Goal: Transaction & Acquisition: Download file/media

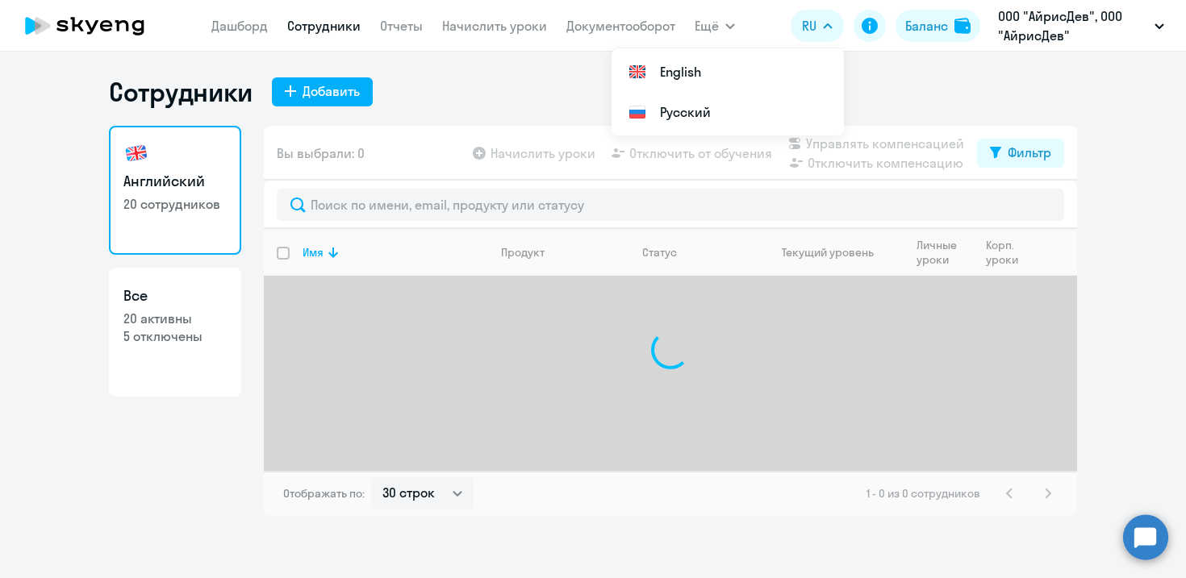
select select "30"
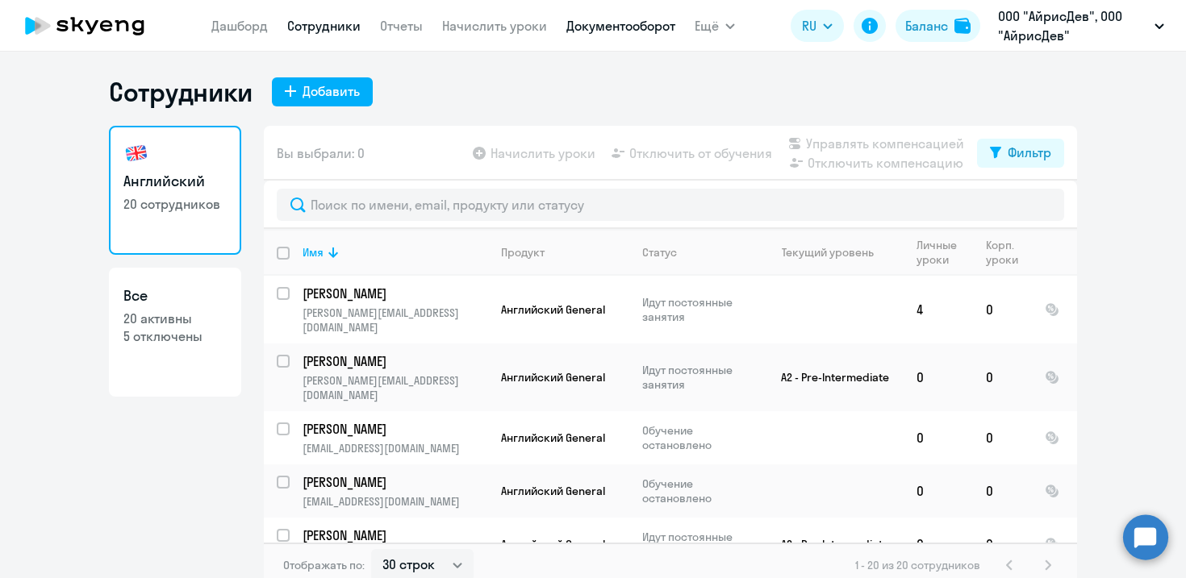
click at [658, 27] on link "Документооборот" at bounding box center [620, 26] width 109 height 16
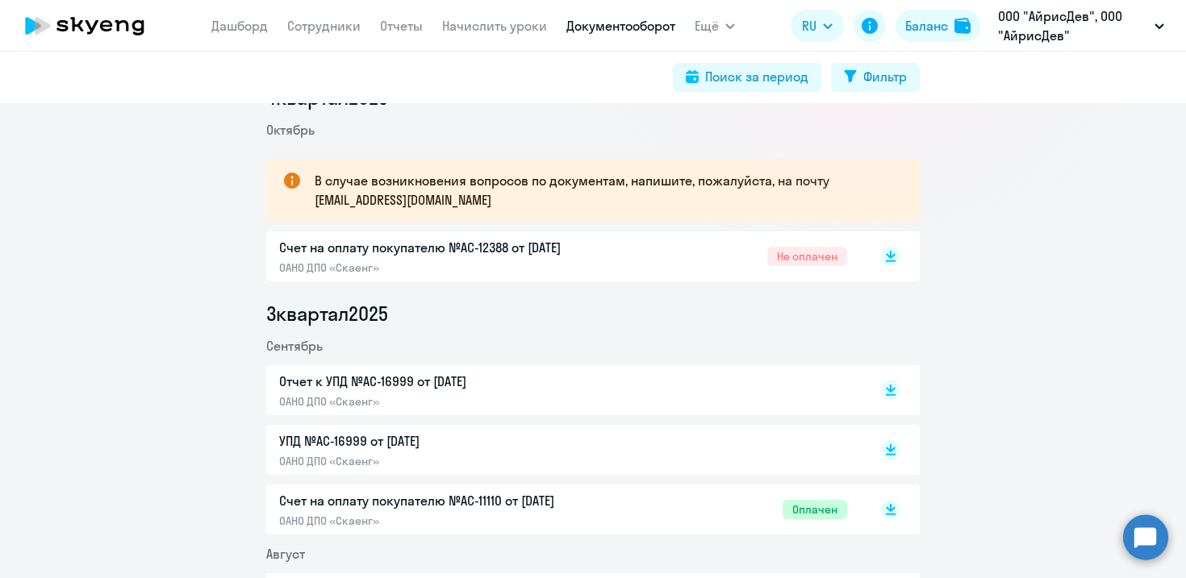
scroll to position [243, 0]
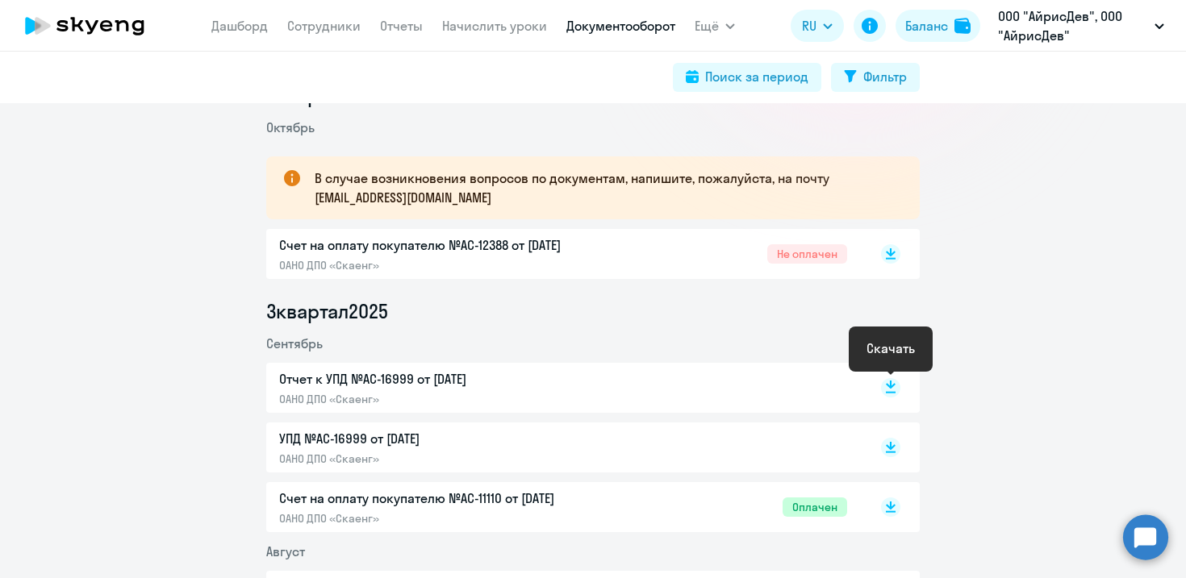
click at [893, 385] on icon at bounding box center [891, 385] width 10 height 8
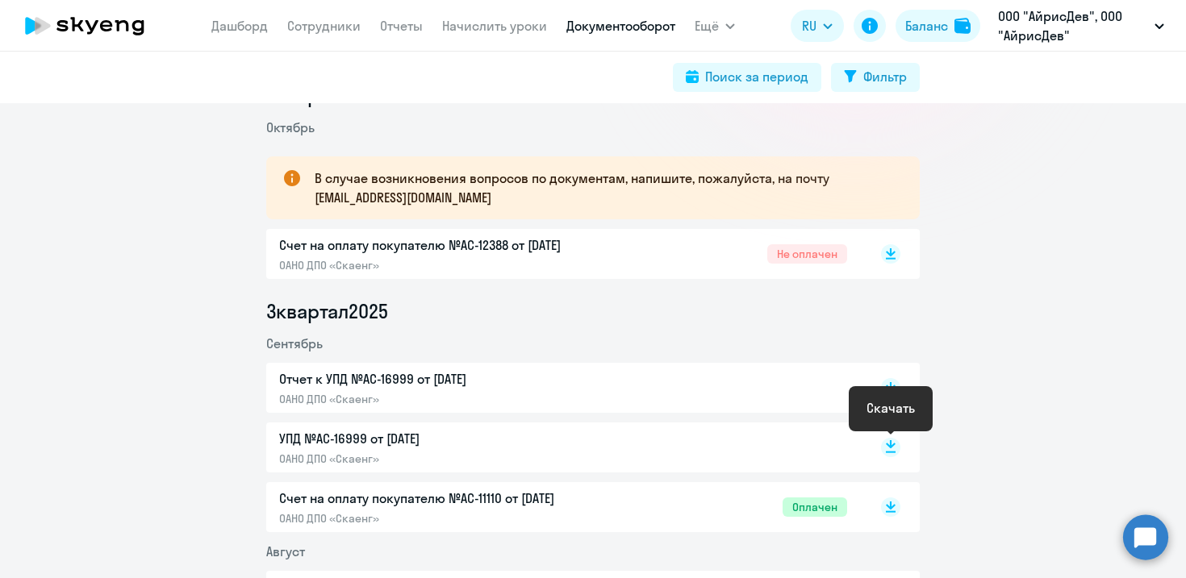
click at [887, 443] on rect at bounding box center [890, 447] width 19 height 19
